Goal: Transaction & Acquisition: Purchase product/service

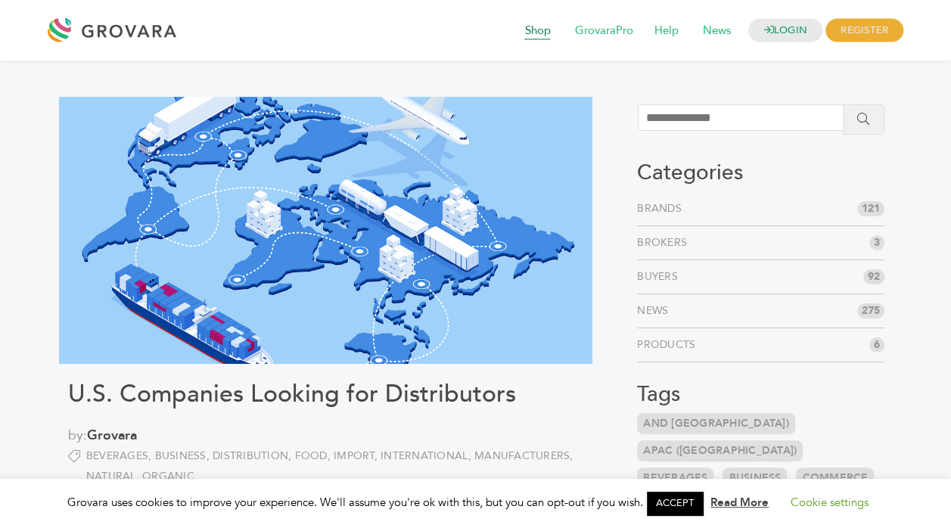
click at [525, 26] on span "Shop" at bounding box center [537, 31] width 47 height 29
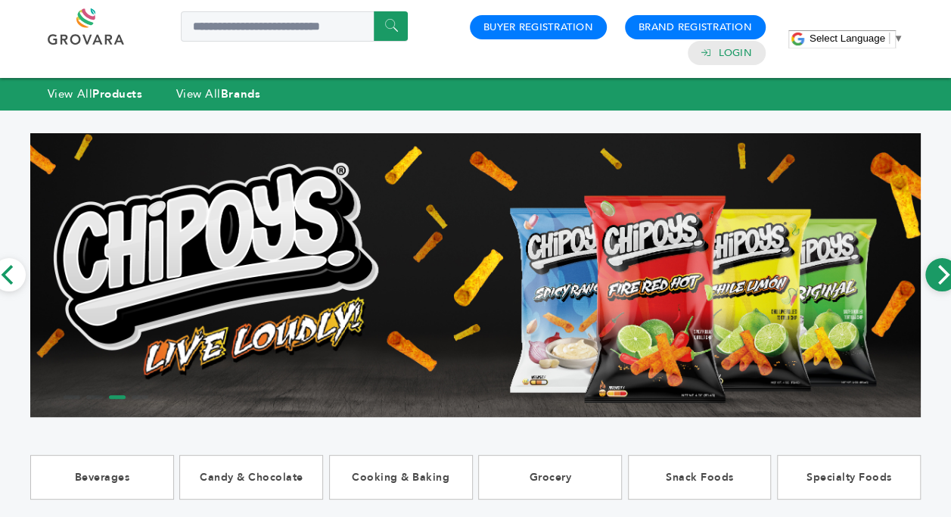
click at [941, 279] on icon "Next" at bounding box center [942, 275] width 20 height 20
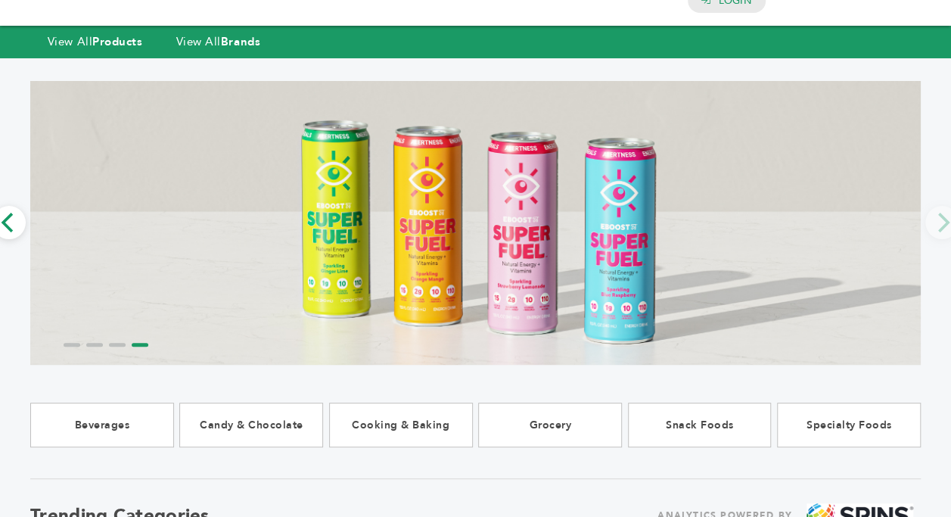
scroll to position [76, 0]
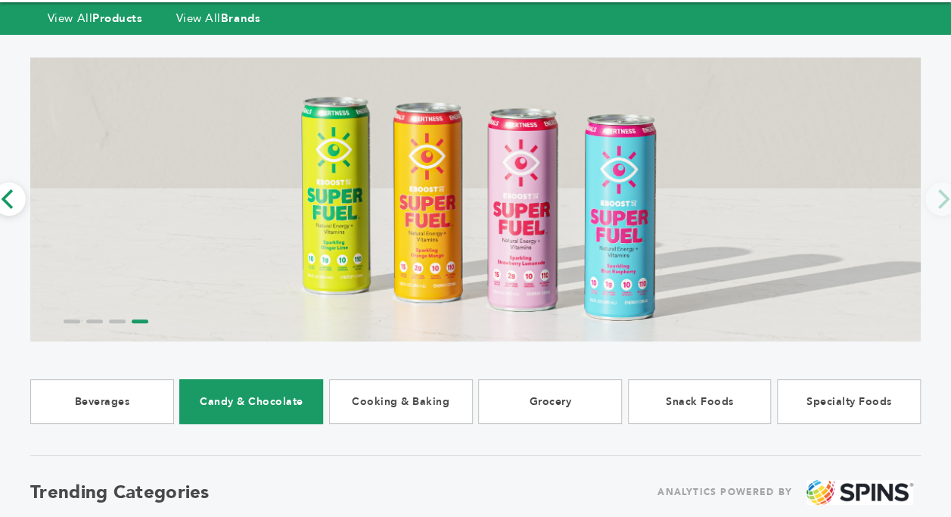
click at [222, 404] on link "Candy & Chocolate" at bounding box center [251, 401] width 144 height 45
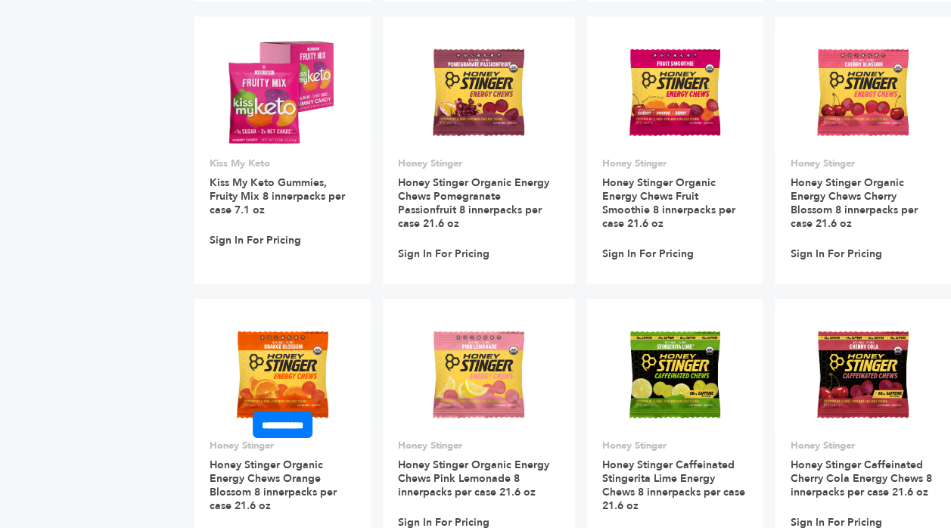
scroll to position [8399, 0]
